Goal: Check status: Check status

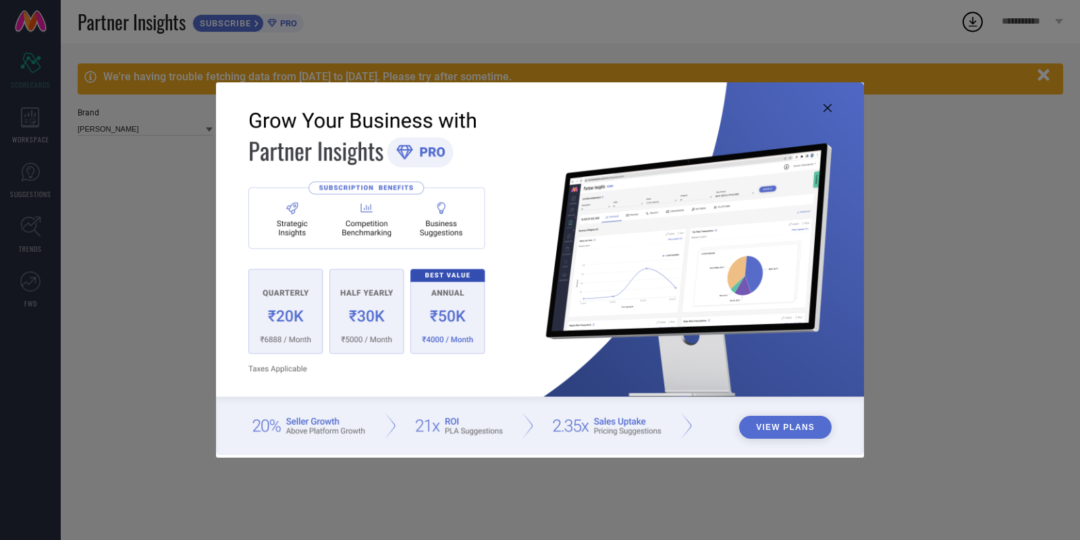
type input "All"
click at [828, 109] on icon at bounding box center [828, 108] width 8 height 8
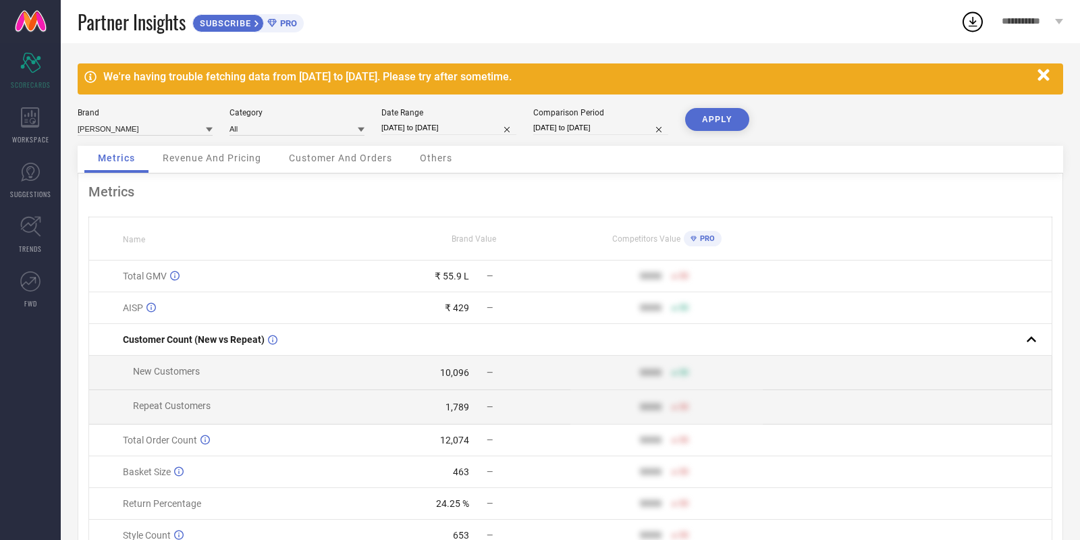
click at [1047, 76] on icon "button" at bounding box center [1043, 74] width 11 height 11
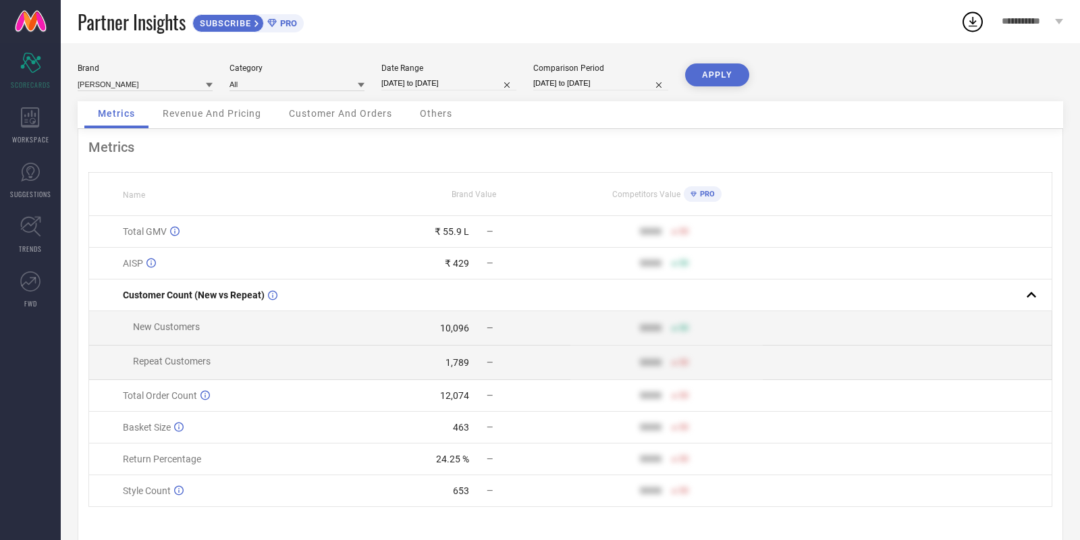
click at [444, 78] on input "04-08-2025 to 03-09-2025" at bounding box center [448, 83] width 135 height 14
select select "7"
select select "2025"
select select "8"
select select "2025"
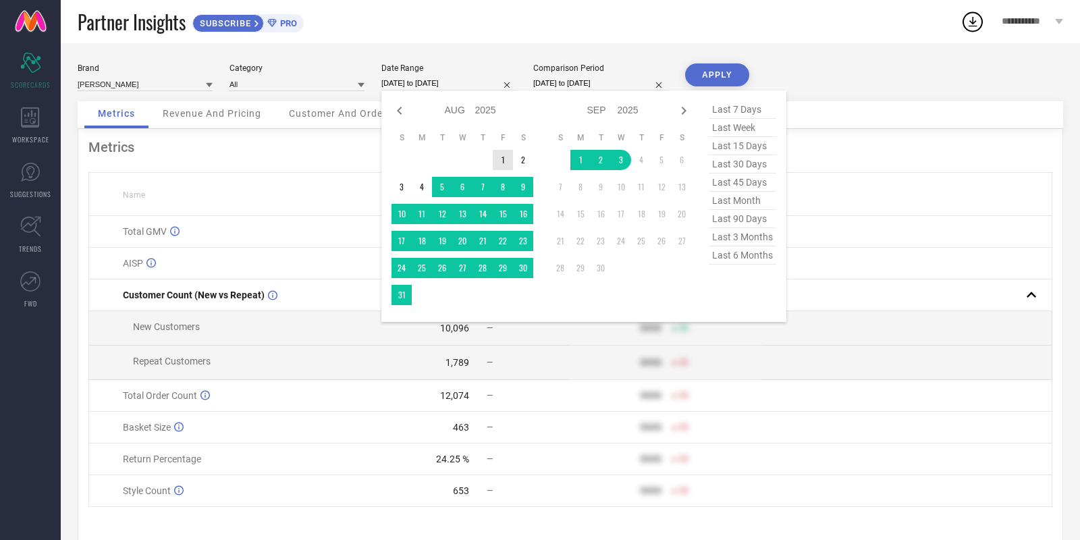
click at [504, 166] on td "1" at bounding box center [503, 160] width 20 height 20
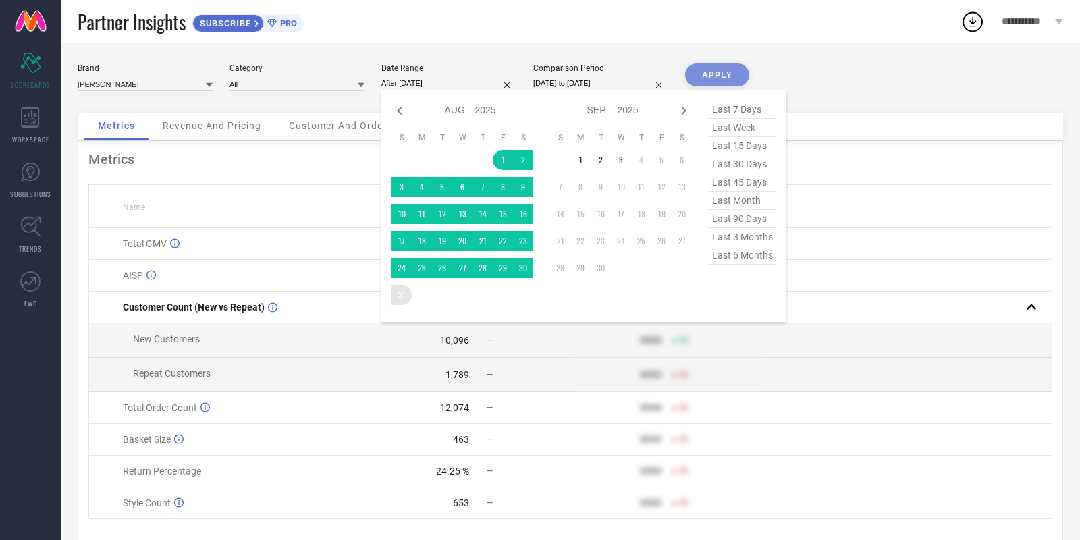
type input "01-08-2025 to 31-08-2025"
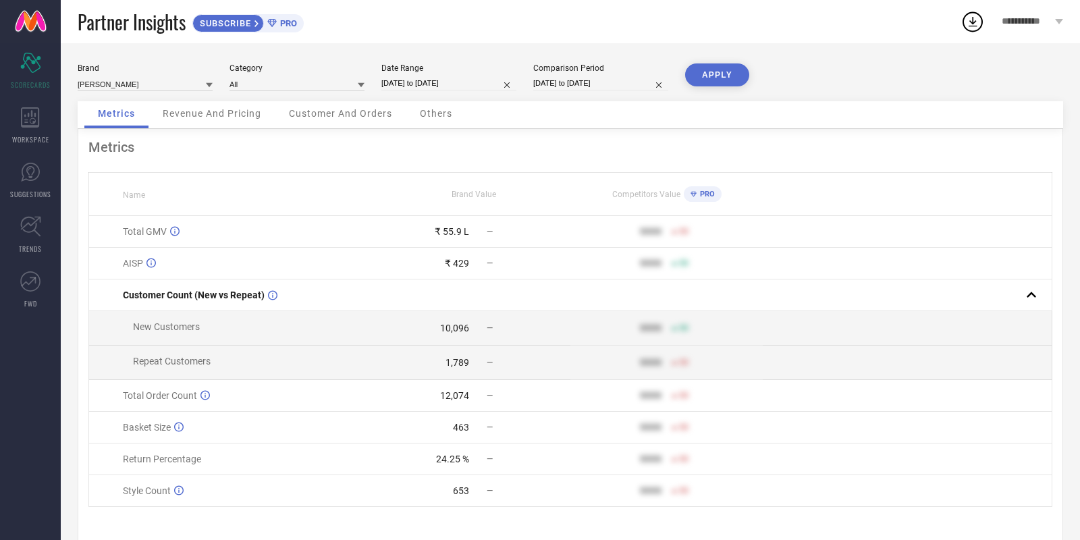
click at [712, 79] on button "APPLY" at bounding box center [717, 74] width 64 height 23
